Goal: Information Seeking & Learning: Learn about a topic

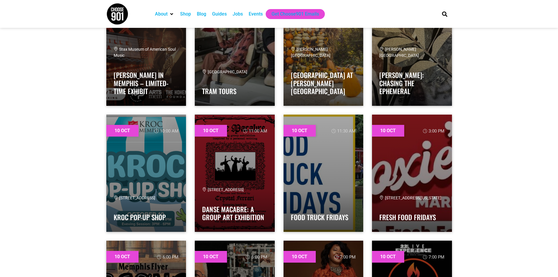
scroll to position [322, 0]
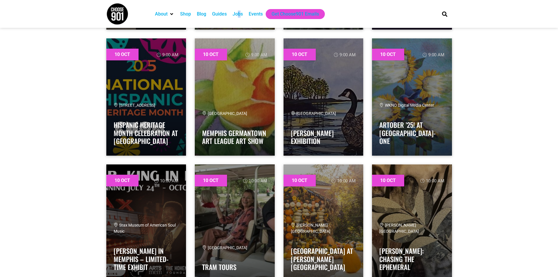
click at [240, 8] on div "About Contact Us Donate Shop Blog Guides Jobs Events Get Choose901 Emails" at bounding box center [292, 14] width 286 height 28
click at [236, 12] on div "Jobs" at bounding box center [238, 14] width 10 height 7
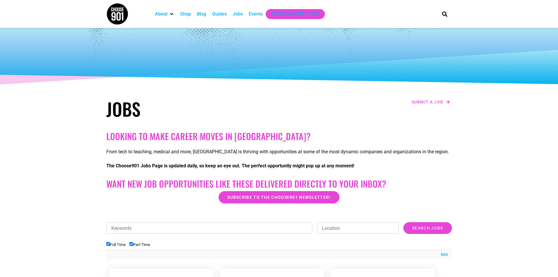
click at [131, 245] on input "Part Time" at bounding box center [131, 244] width 4 height 4
checkbox input "false"
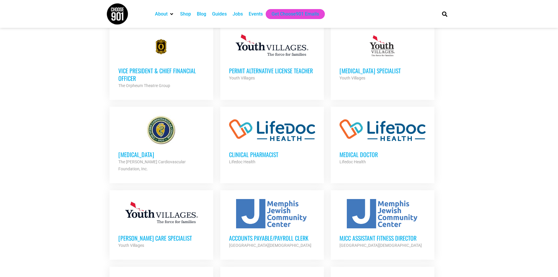
scroll to position [352, 0]
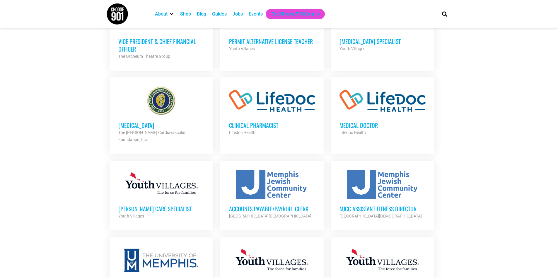
click at [162, 205] on h3 "Foster Care Specialist" at bounding box center [161, 209] width 86 height 8
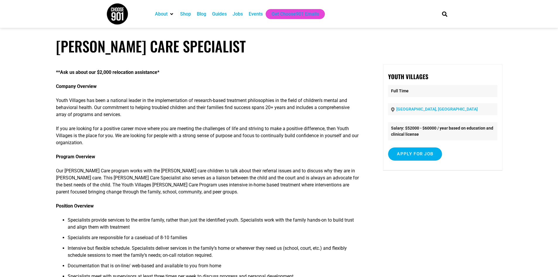
click at [242, 17] on div "Jobs" at bounding box center [238, 14] width 10 height 7
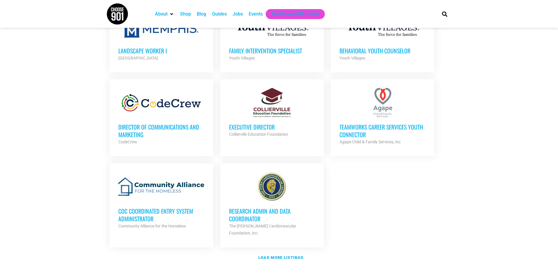
scroll to position [644, 0]
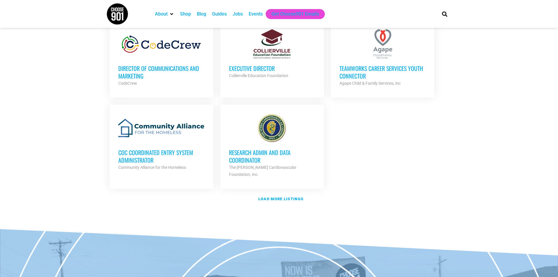
click at [168, 64] on h3 "Director of Communications and Marketing" at bounding box center [161, 71] width 86 height 15
click at [282, 197] on strong "Load more listings" at bounding box center [280, 199] width 45 height 4
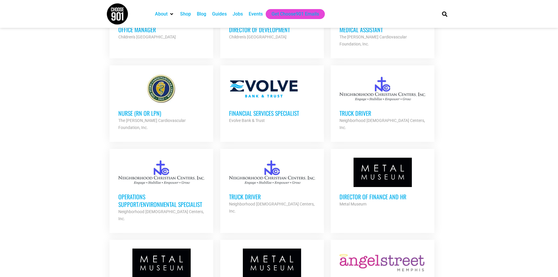
scroll to position [1201, 0]
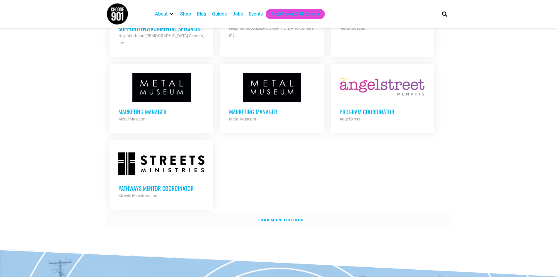
click at [282, 213] on link "Load more listings" at bounding box center [279, 219] width 346 height 13
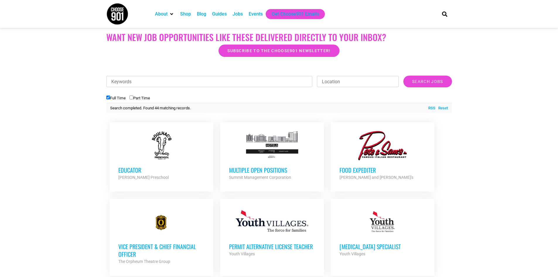
scroll to position [0, 0]
